Goal: Find specific page/section: Find specific page/section

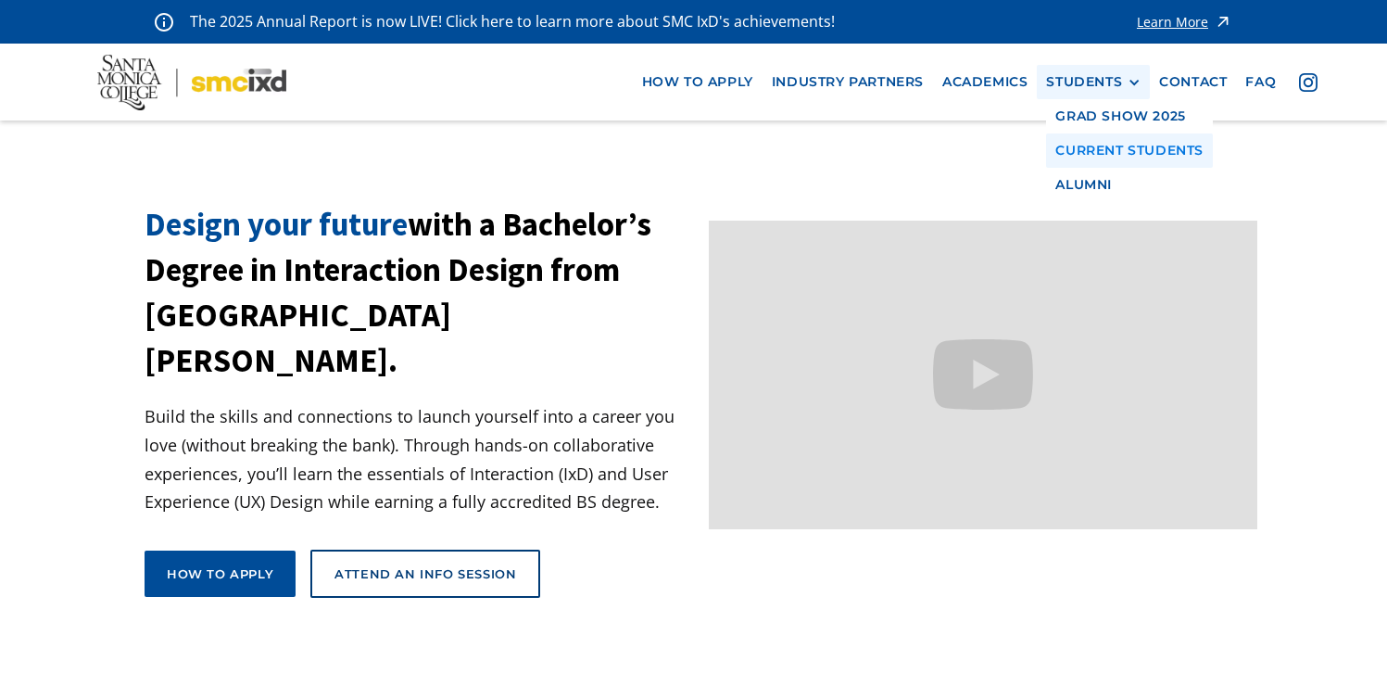
click at [1104, 147] on link "Current Students" at bounding box center [1129, 150] width 167 height 34
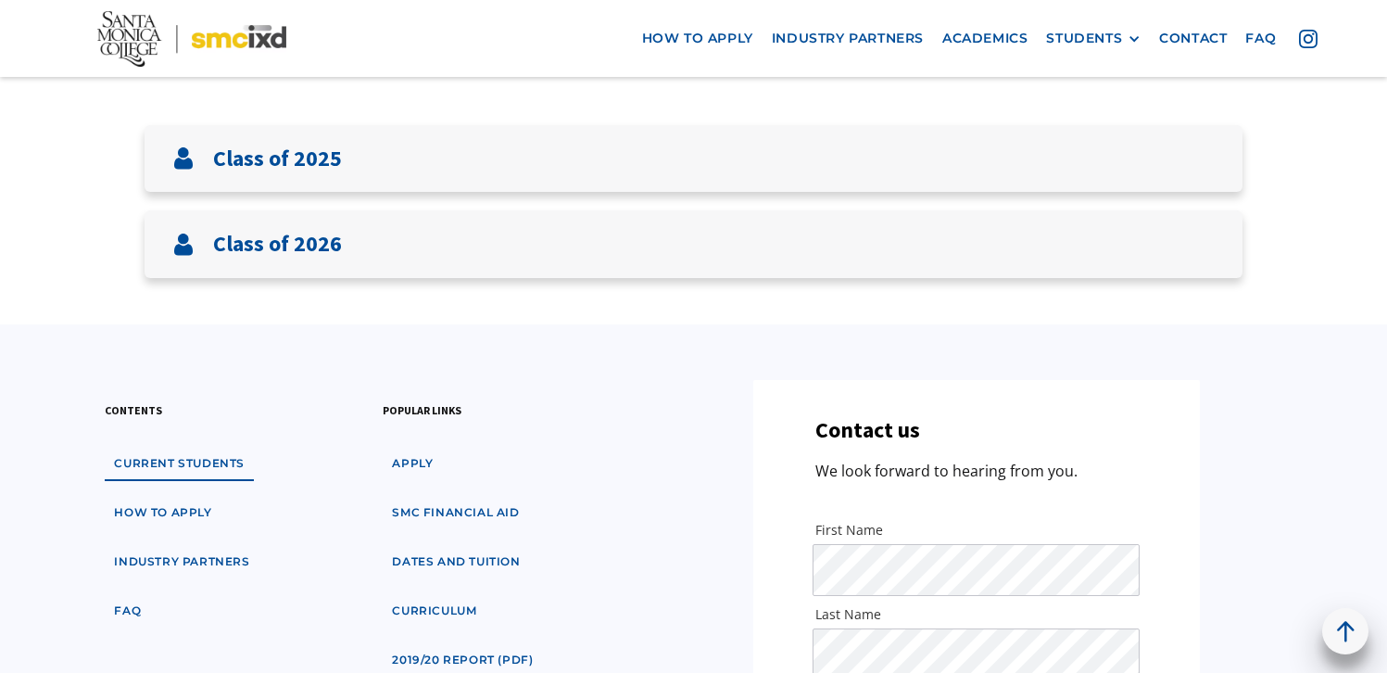
scroll to position [468, 0]
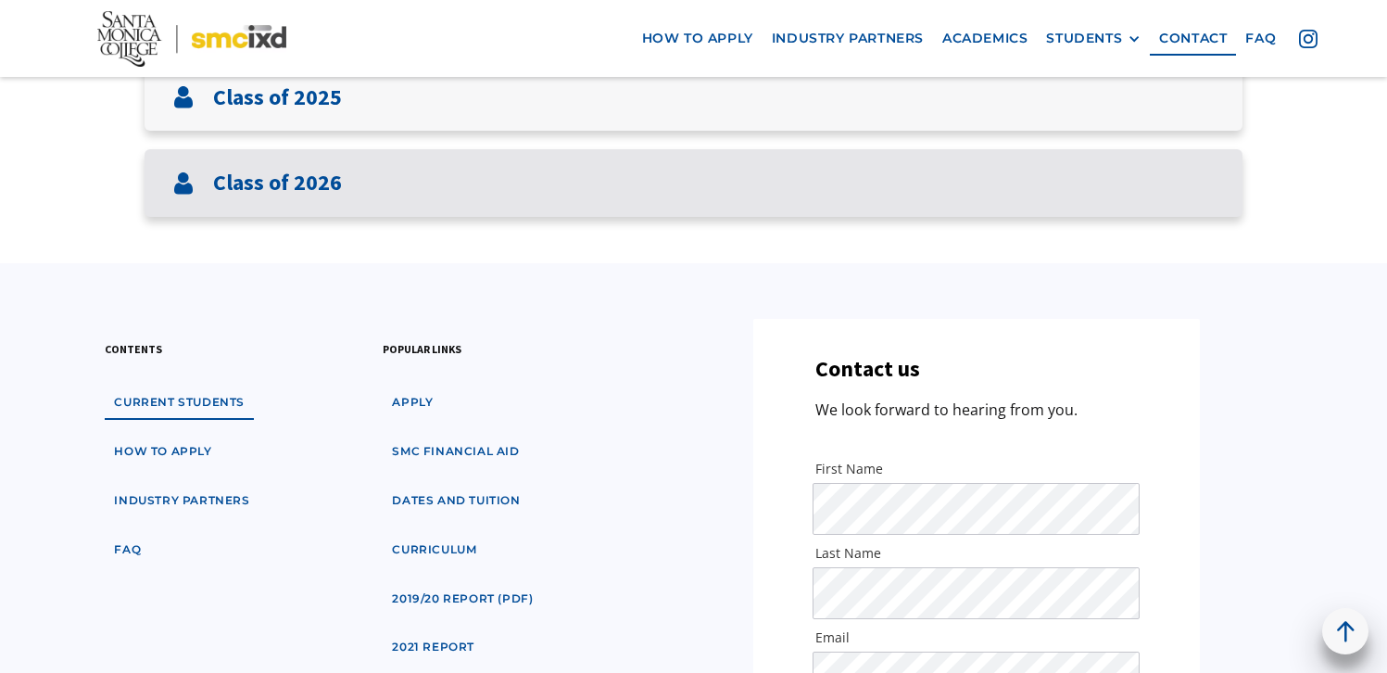
click at [1157, 197] on div "Class of 2026" at bounding box center [694, 183] width 1098 height 68
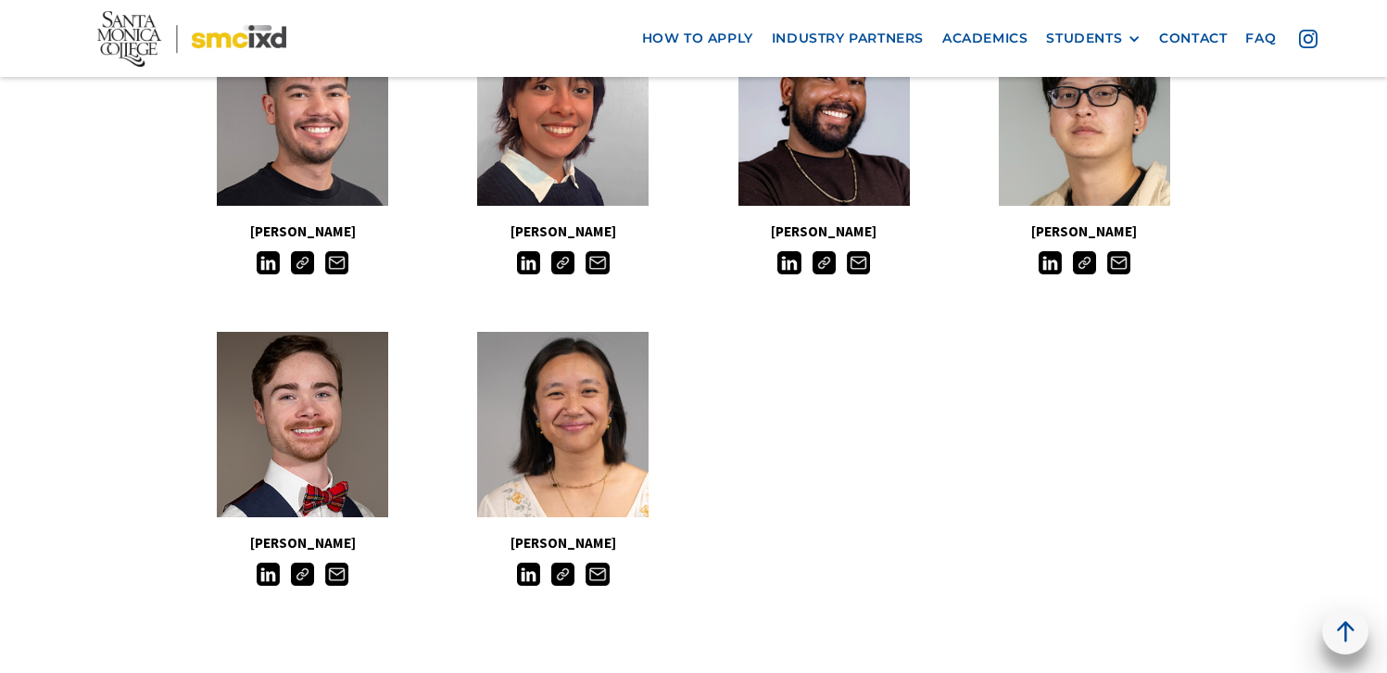
scroll to position [1617, 0]
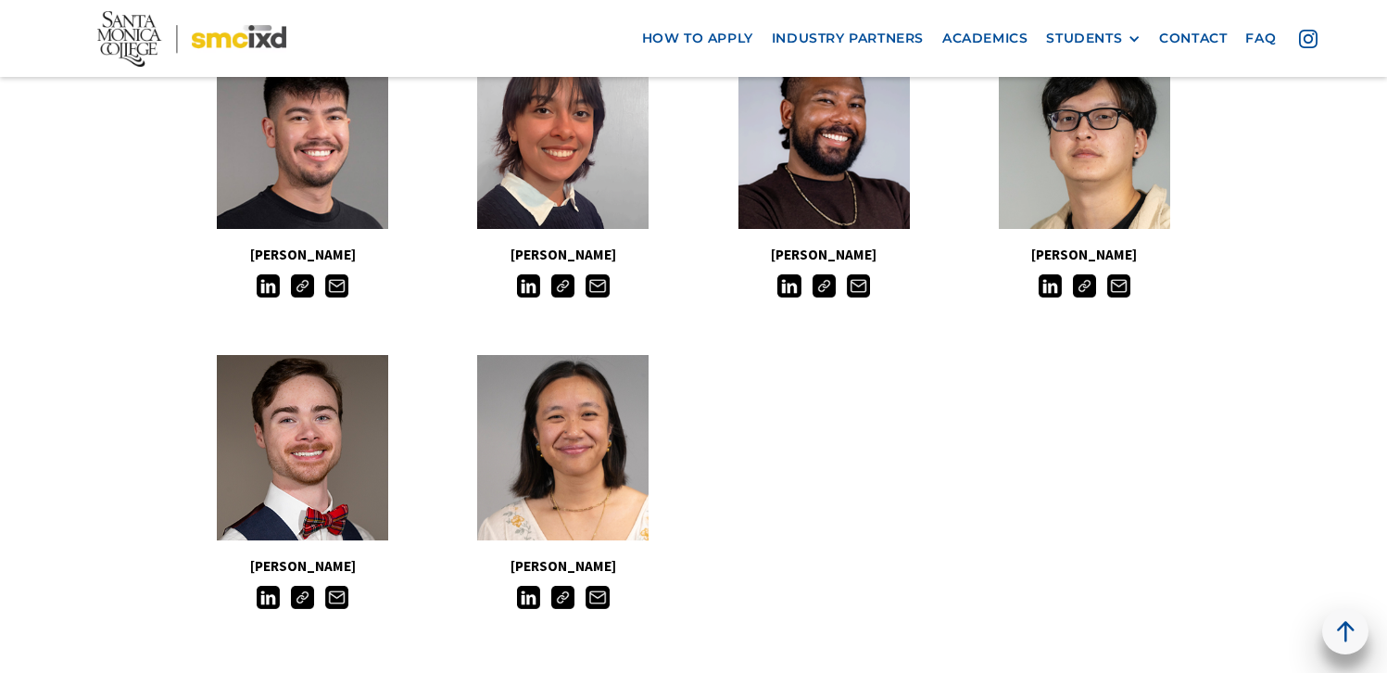
click at [826, 288] on img at bounding box center [824, 285] width 23 height 23
